Goal: Information Seeking & Learning: Understand process/instructions

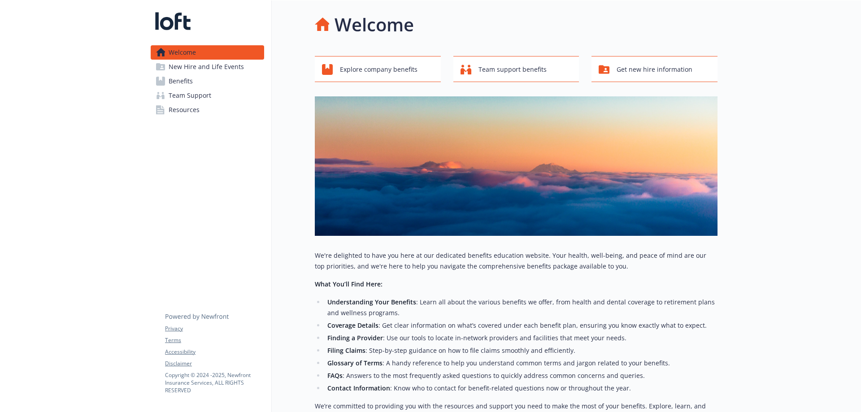
click at [204, 96] on span "Team Support" at bounding box center [190, 95] width 43 height 14
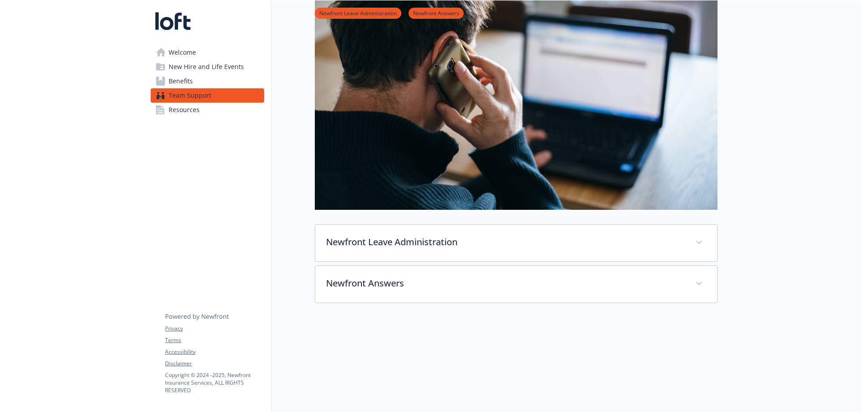
scroll to position [134, 0]
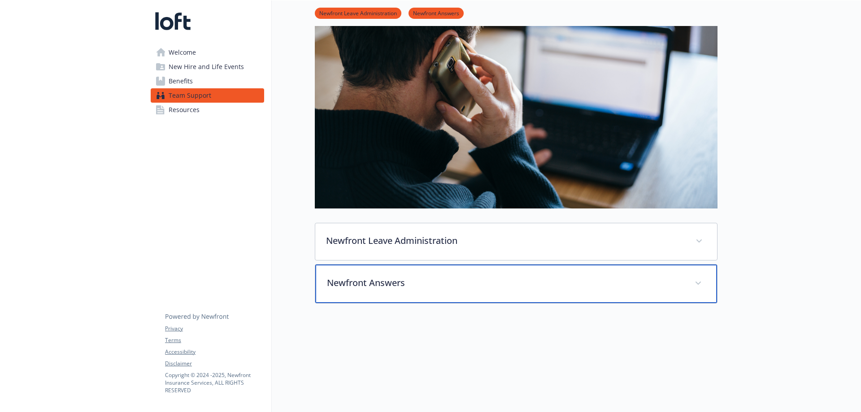
click at [530, 288] on p "Newfront Answers" at bounding box center [505, 282] width 357 height 13
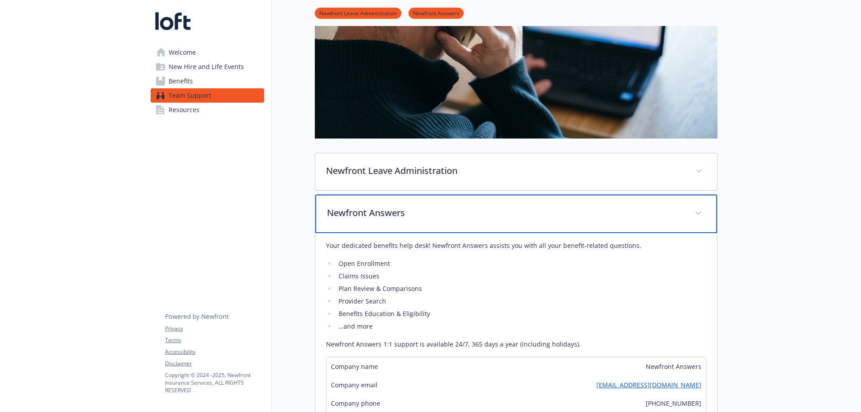
scroll to position [314, 0]
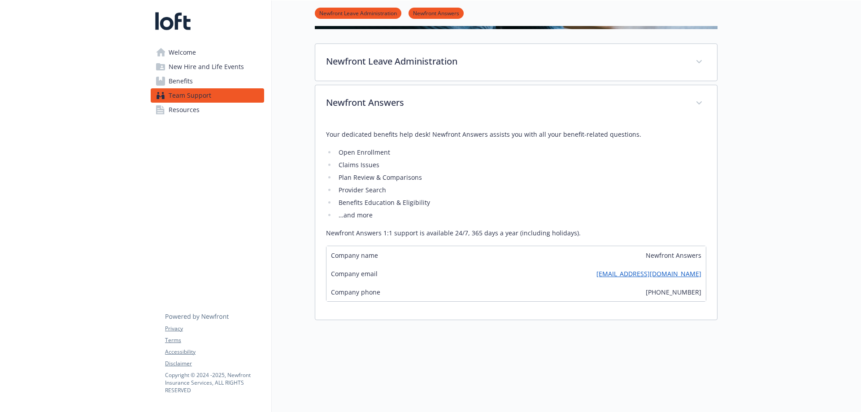
drag, startPoint x: 588, startPoint y: 274, endPoint x: 700, endPoint y: 272, distance: 112.1
click at [700, 272] on div "Company email [EMAIL_ADDRESS][DOMAIN_NAME]" at bounding box center [515, 274] width 379 height 18
copy link "[EMAIL_ADDRESS][DOMAIN_NAME]"
click at [217, 63] on span "New Hire and Life Events" at bounding box center [206, 67] width 75 height 14
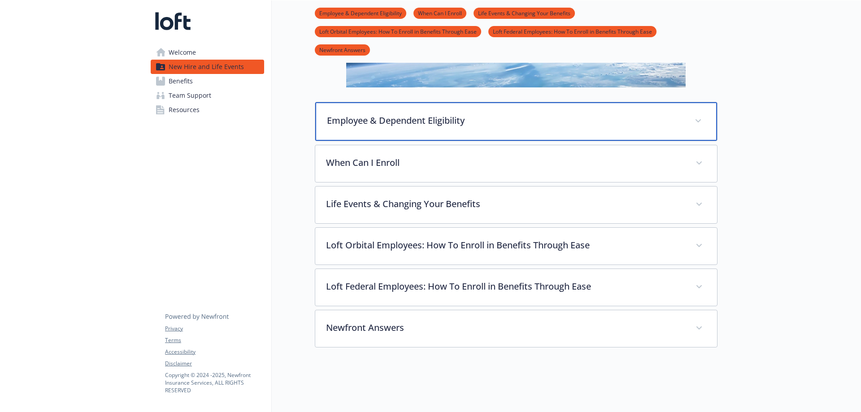
click at [426, 117] on p "Employee & Dependent Eligibility" at bounding box center [505, 120] width 357 height 13
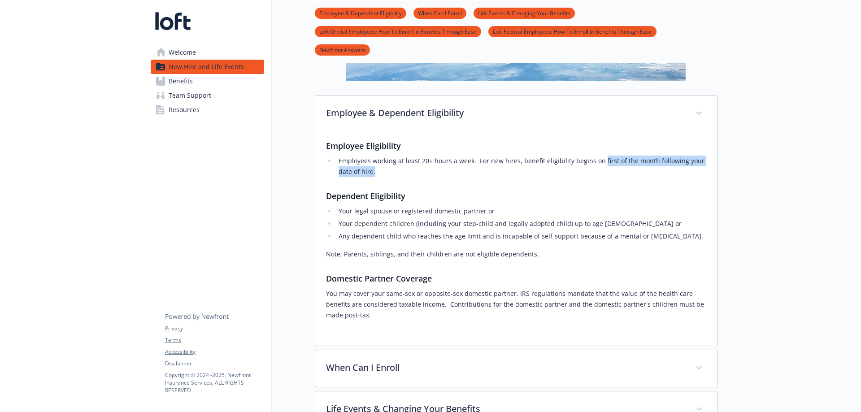
drag, startPoint x: 598, startPoint y: 160, endPoint x: 373, endPoint y: 172, distance: 224.5
click at [373, 172] on li "Employees working at least 20+ hours a week. For new hires, benefit eligibility…" at bounding box center [521, 167] width 370 height 22
copy li "first of the month following your date of hire."
